Goal: Task Accomplishment & Management: Use online tool/utility

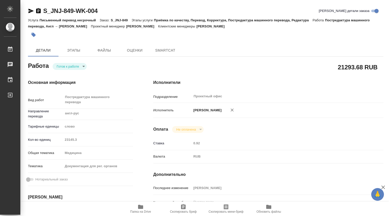
type textarea "x"
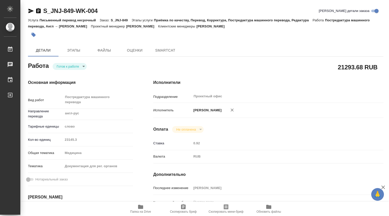
type textarea "x"
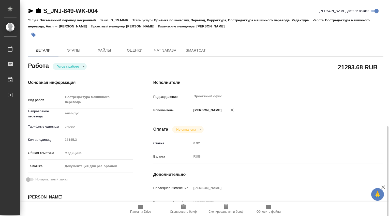
scroll to position [85, 0]
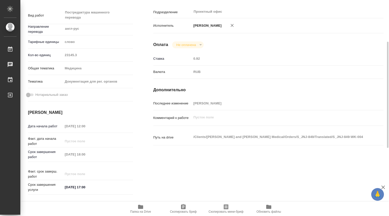
type textarea "x"
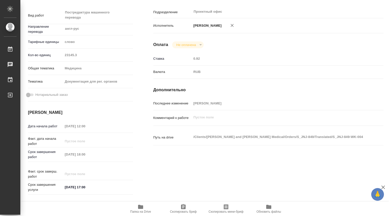
type textarea "x"
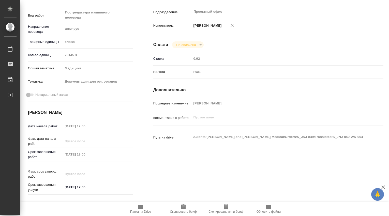
scroll to position [0, 0]
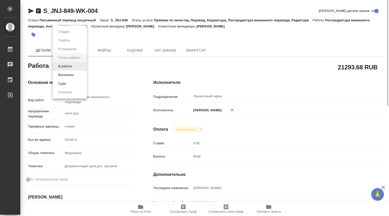
click at [84, 66] on body "🙏 .cls-1 fill:#fff; AWATERA Dmitrieva Olga Работы 0 Чаты График Выйти S_JNJ-849…" at bounding box center [194, 108] width 389 height 216
click at [72, 68] on button "В работе" at bounding box center [65, 67] width 17 height 6
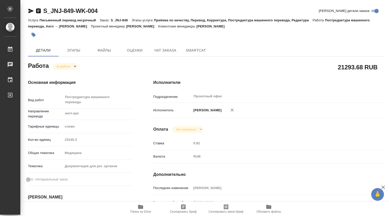
type textarea "x"
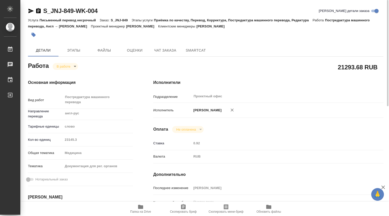
type textarea "x"
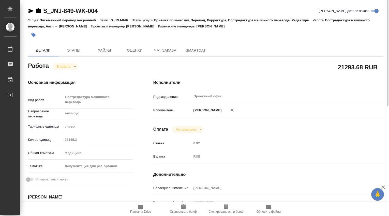
type textarea "x"
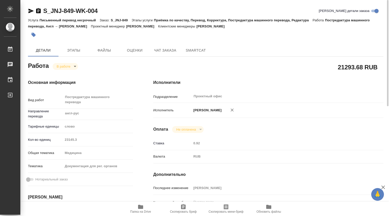
type textarea "x"
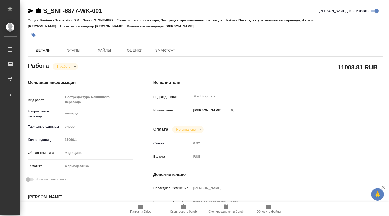
type textarea "x"
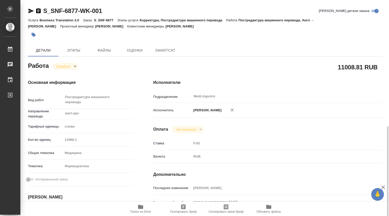
scroll to position [85, 0]
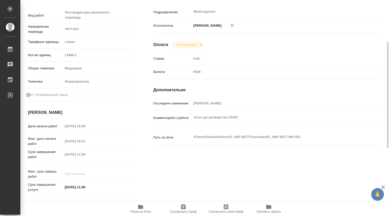
type textarea "x"
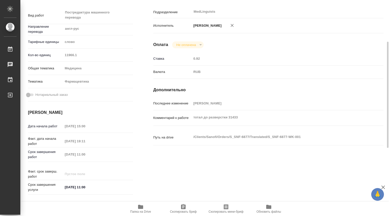
type textarea "x"
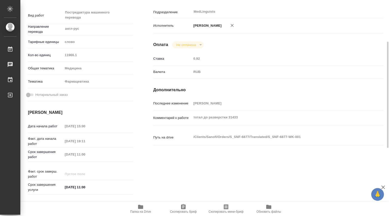
type textarea "x"
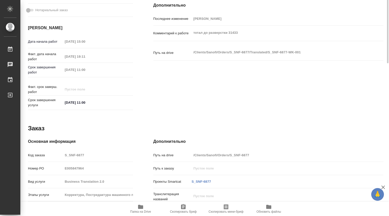
scroll to position [0, 0]
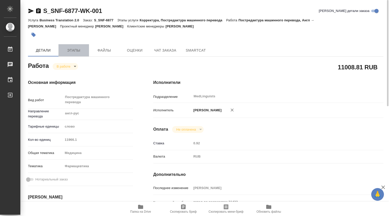
click at [72, 50] on span "Этапы" at bounding box center [74, 50] width 24 height 6
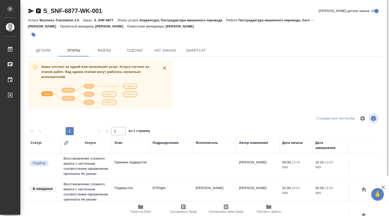
scroll to position [49, 0]
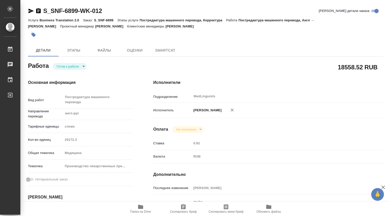
type textarea "x"
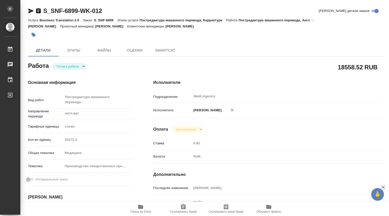
type textarea "x"
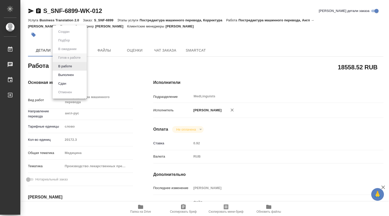
click at [85, 67] on body "🙏 .cls-1 fill:#fff; AWATERA Dmitrieva Olga Работы Чаты График Выйти S_SNF-6899-…" at bounding box center [194, 108] width 389 height 216
type textarea "x"
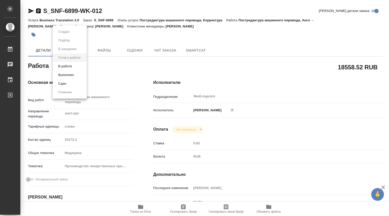
type textarea "x"
click at [77, 68] on li "В работе" at bounding box center [70, 66] width 34 height 9
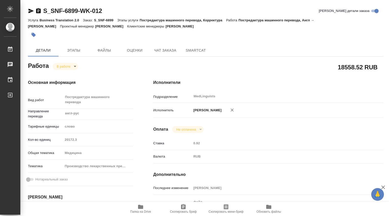
type textarea "x"
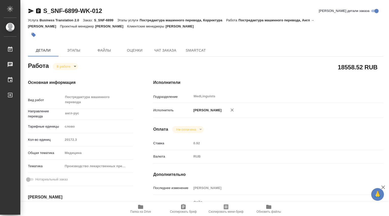
type textarea "x"
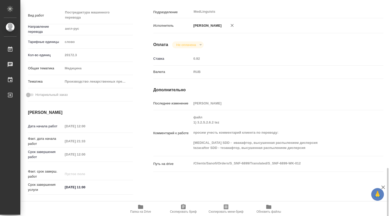
scroll to position [169, 0]
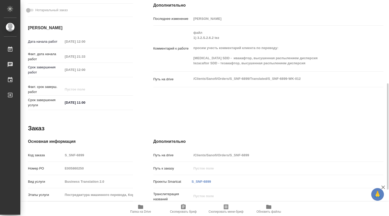
type textarea "x"
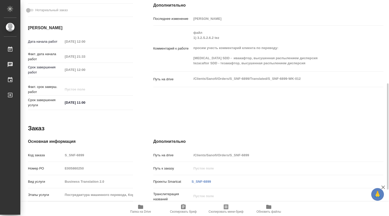
scroll to position [0, 0]
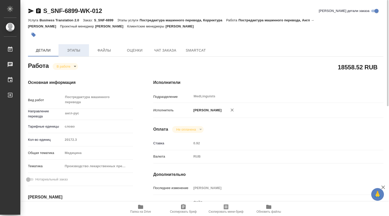
click at [73, 52] on span "Этапы" at bounding box center [74, 50] width 24 height 6
click at [143, 207] on icon "button" at bounding box center [140, 207] width 5 height 4
